Goal: Task Accomplishment & Management: Manage account settings

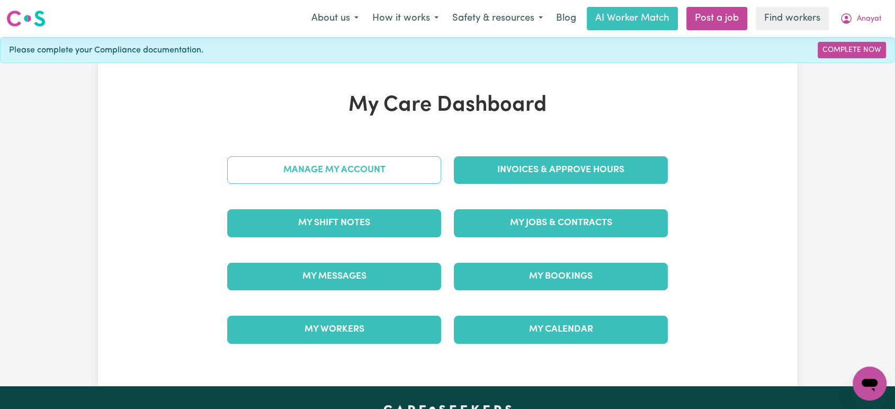
click at [398, 158] on link "Manage My Account" at bounding box center [334, 170] width 214 height 28
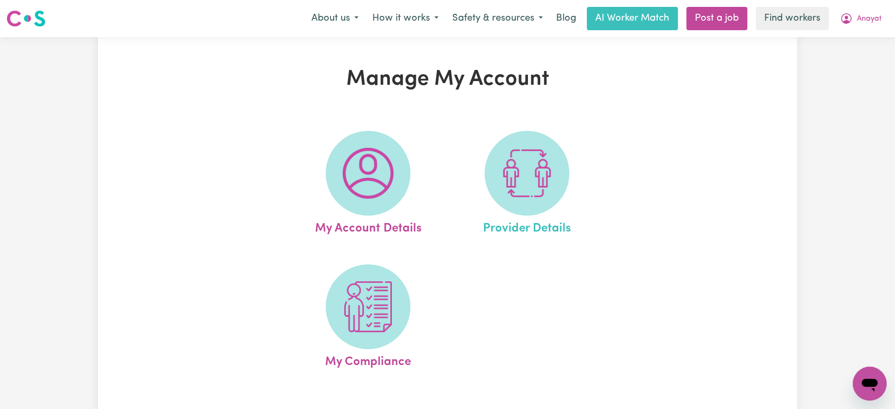
click at [576, 186] on link "Provider Details" at bounding box center [527, 184] width 152 height 107
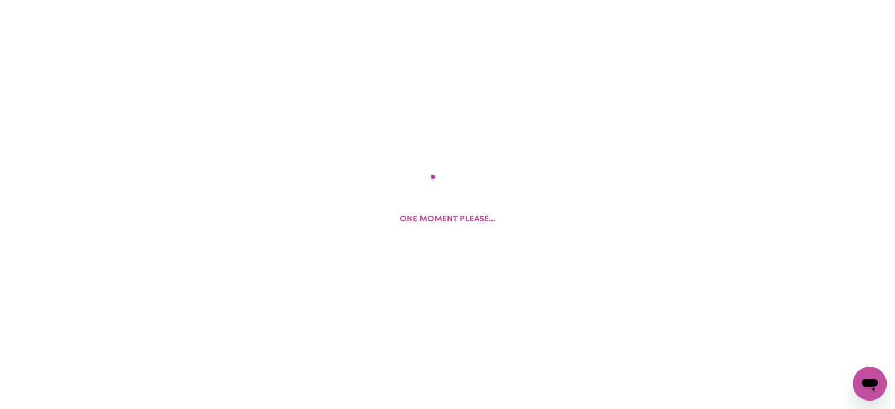
select select "AGED_HOME_CARE"
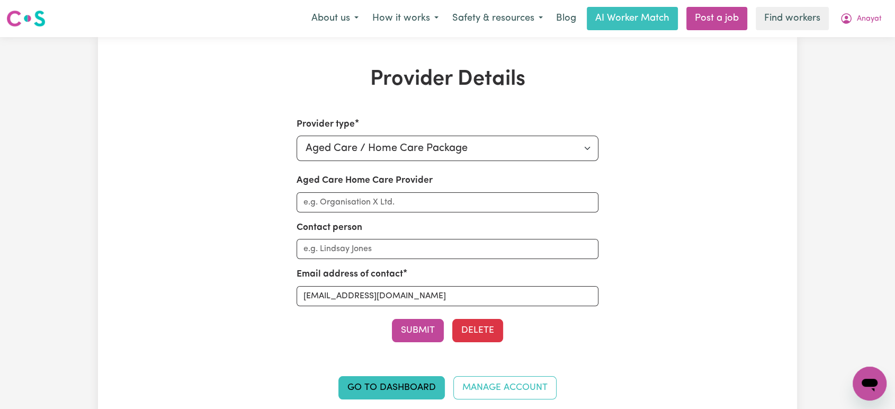
click at [634, 196] on div "Provider type Select your provider type... Privately Aged Care / Home Care Pack…" at bounding box center [447, 265] width 453 height 294
click at [879, 22] on button "Anayat" at bounding box center [861, 18] width 56 height 22
click at [847, 67] on link "Logout" at bounding box center [846, 61] width 84 height 20
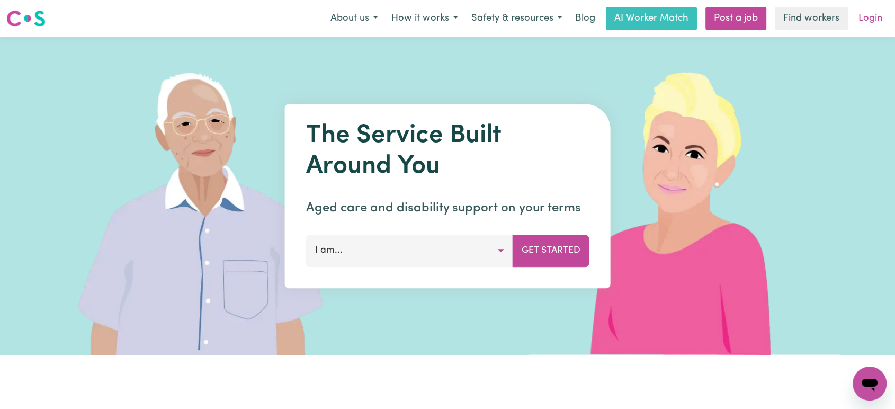
click at [873, 15] on link "Login" at bounding box center [870, 18] width 37 height 23
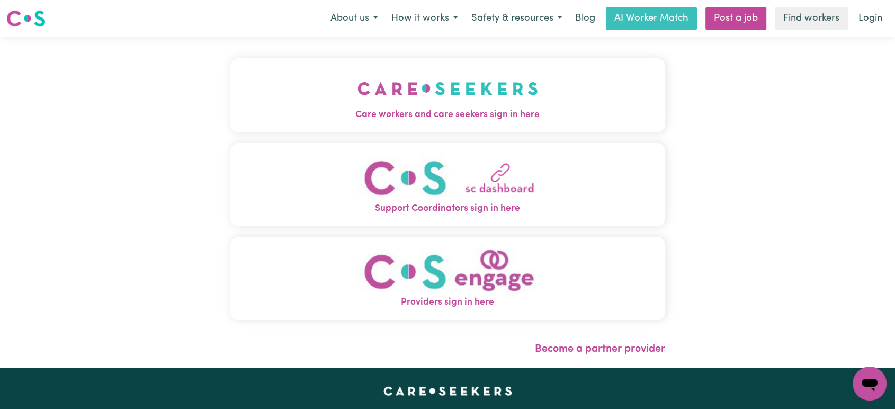
click at [353, 112] on span "Care workers and care seekers sign in here" at bounding box center [447, 115] width 435 height 14
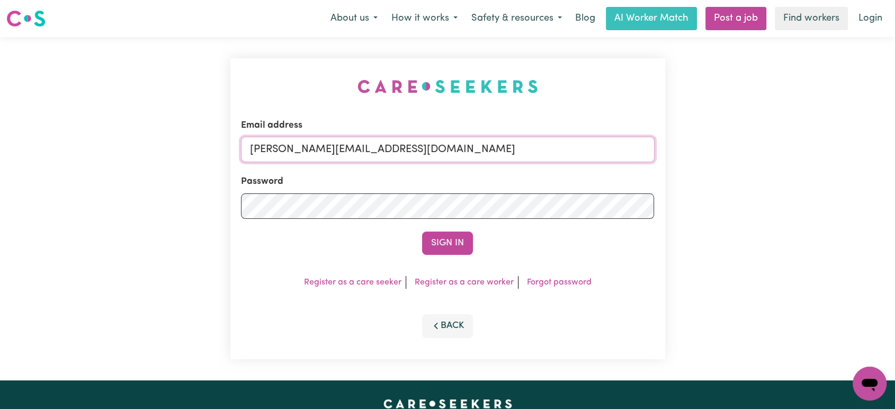
click at [439, 154] on input "[PERSON_NAME][EMAIL_ADDRESS][DOMAIN_NAME]" at bounding box center [448, 149] width 414 height 25
drag, startPoint x: 504, startPoint y: 145, endPoint x: 306, endPoint y: 136, distance: 198.3
click at [306, 136] on div "Email address [EMAIL_ADDRESS][DOMAIN_NAME]" at bounding box center [448, 140] width 414 height 43
type input "superuser~[EMAIL_ADDRESS][DOMAIN_NAME]"
click at [422, 231] on button "Sign In" at bounding box center [447, 242] width 51 height 23
